Goal: Navigation & Orientation: Understand site structure

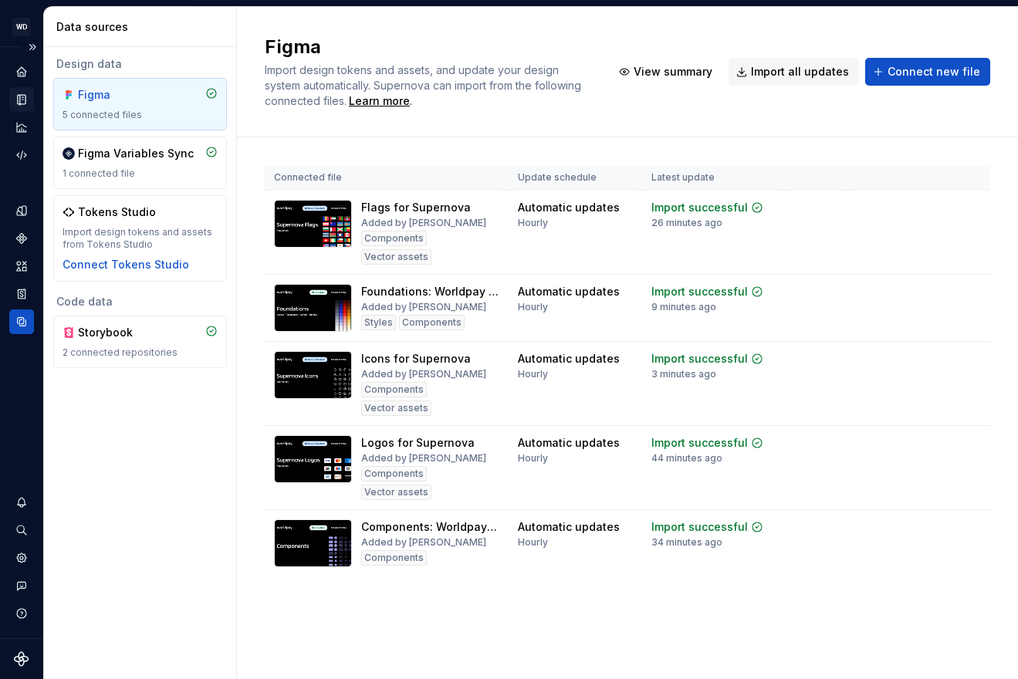
click at [22, 90] on div "Documentation" at bounding box center [21, 99] width 25 height 25
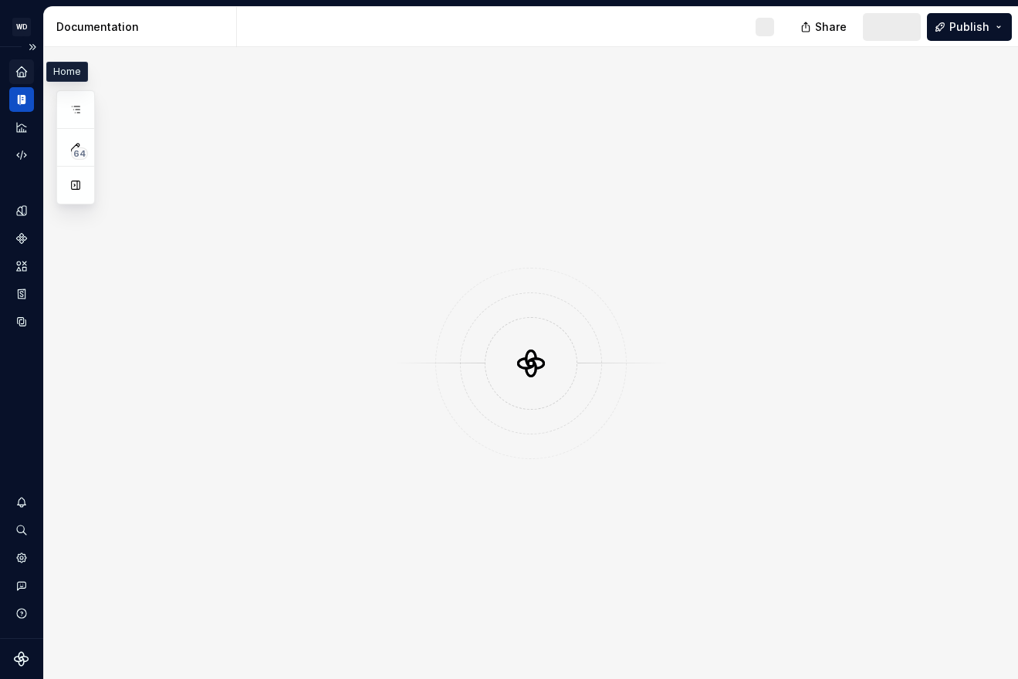
click at [22, 69] on icon "Home" at bounding box center [21, 71] width 10 height 10
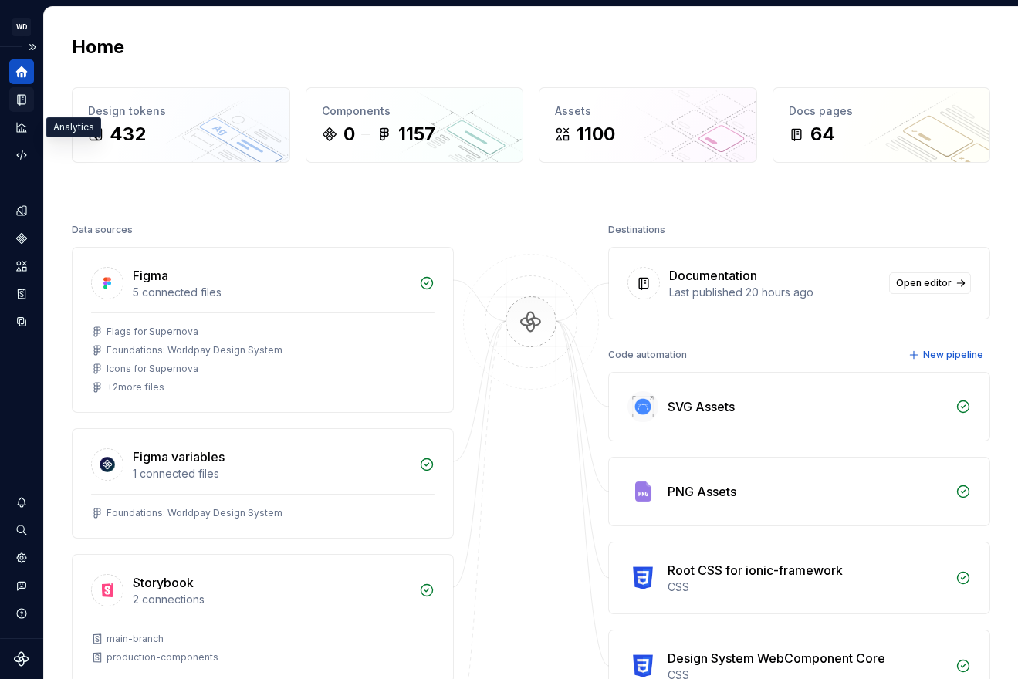
click at [20, 90] on div "Documentation" at bounding box center [21, 99] width 25 height 25
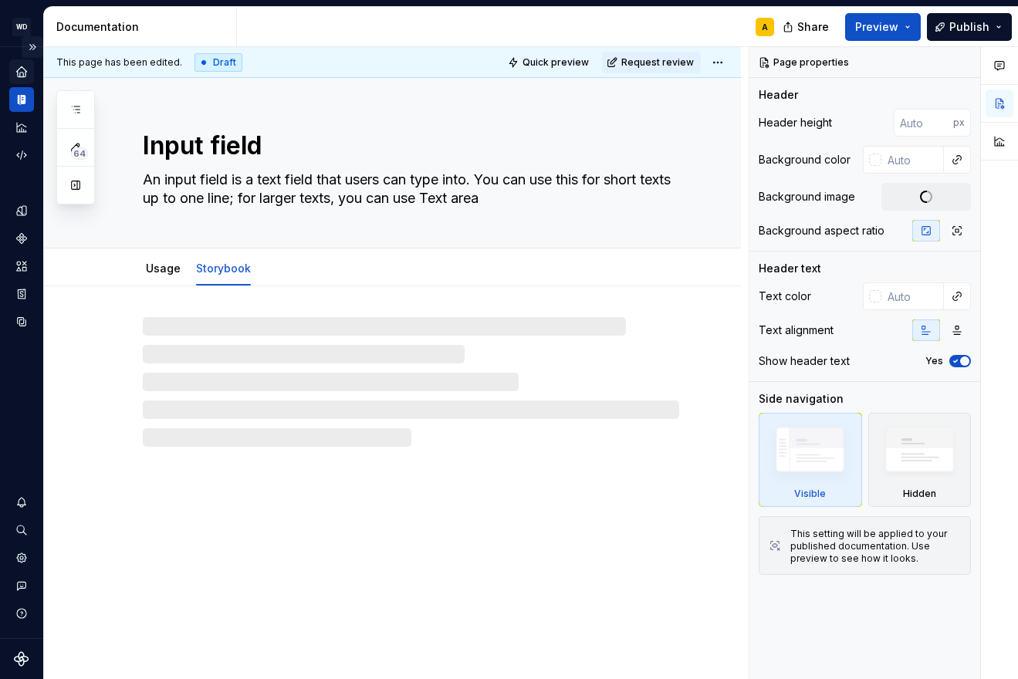
click at [33, 45] on button "Expand sidebar" at bounding box center [33, 47] width 22 height 22
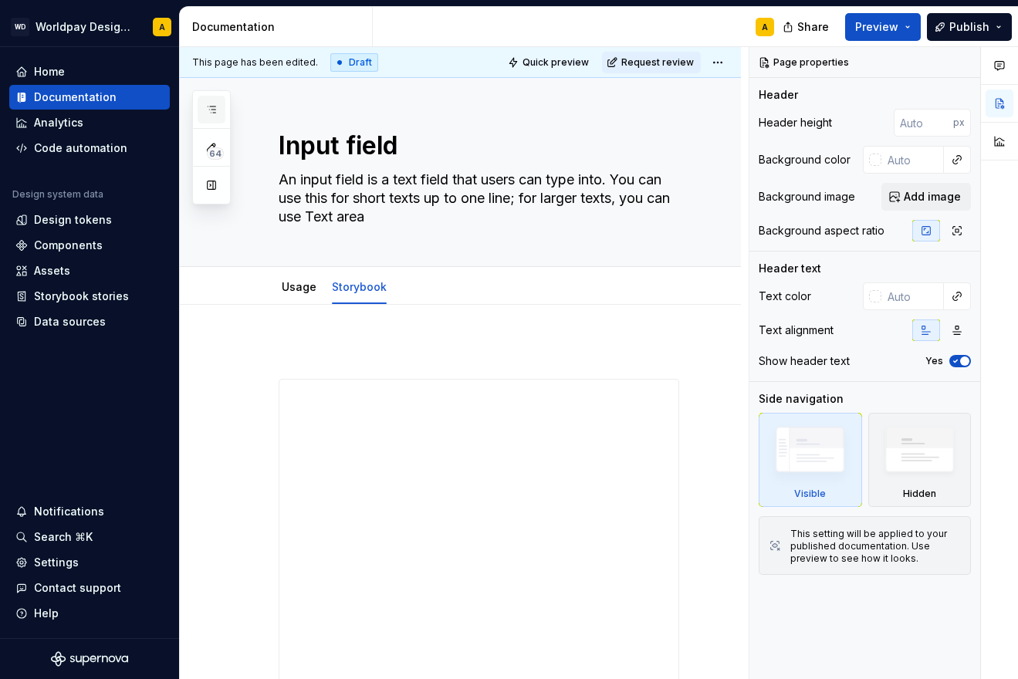
click at [211, 113] on icon "button" at bounding box center [211, 109] width 12 height 12
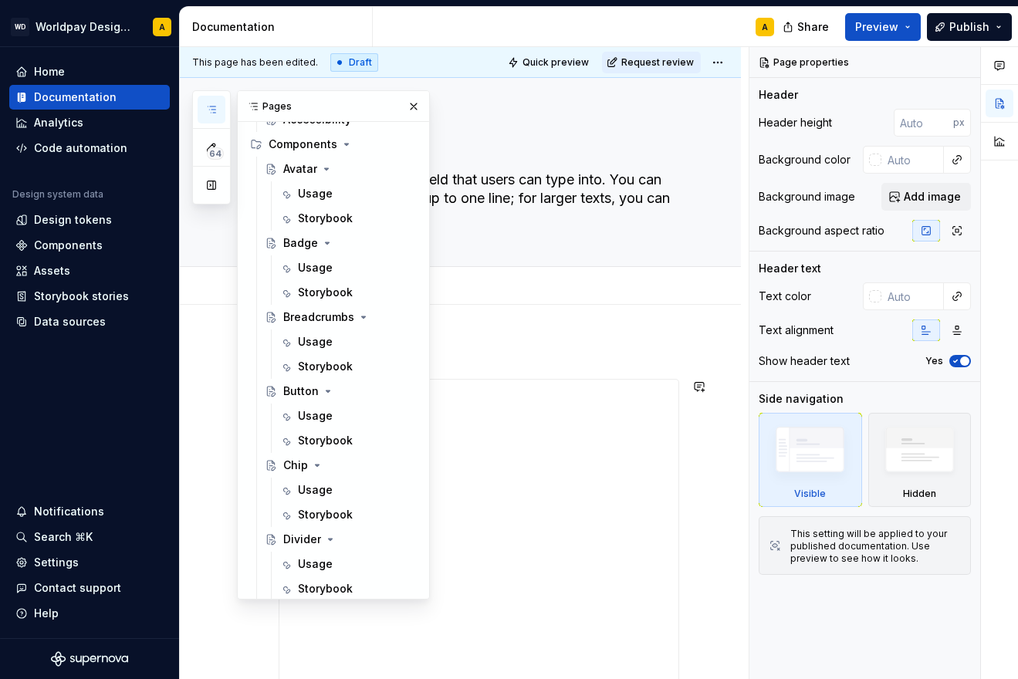
scroll to position [643, 0]
type textarea "*"
